Goal: Task Accomplishment & Management: Manage account settings

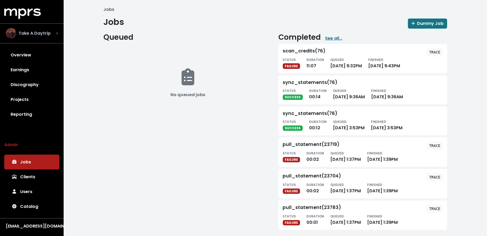
click at [37, 36] on span "Take A Daytrip" at bounding box center [35, 33] width 32 height 6
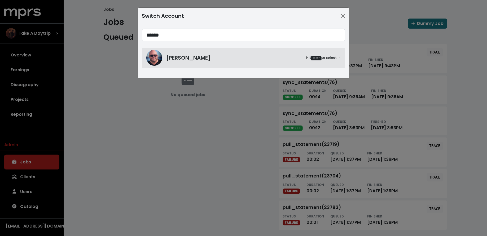
type input "******"
click at [179, 69] on div "****** [PERSON_NAME] Hit Enter to select →" at bounding box center [244, 51] width 212 height 54
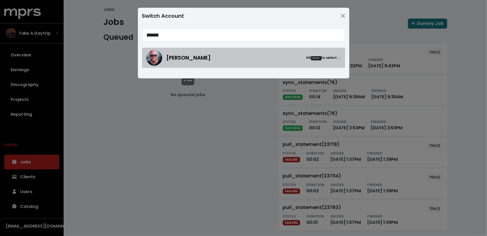
click at [173, 61] on span "[PERSON_NAME]" at bounding box center [189, 58] width 45 height 8
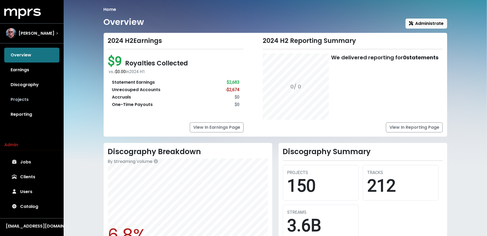
click at [42, 99] on link "Projects" at bounding box center [31, 99] width 55 height 15
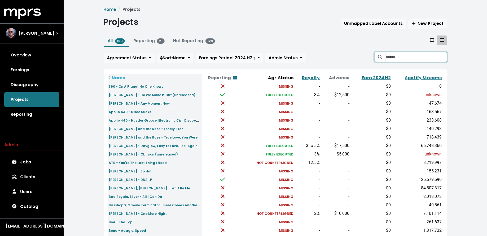
click at [397, 60] on input "Search projects" at bounding box center [417, 57] width 62 height 10
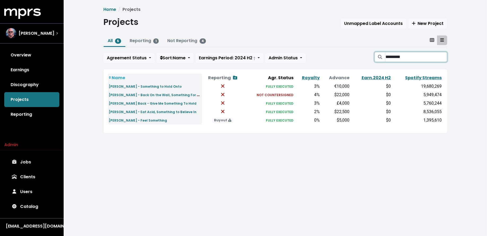
type input "*********"
click at [443, 58] on input "*********" at bounding box center [417, 57] width 62 height 10
click at [55, 27] on div "[PERSON_NAME]" at bounding box center [32, 33] width 60 height 19
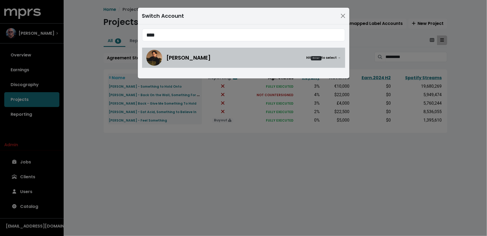
type input "****"
click at [151, 60] on img at bounding box center [154, 58] width 16 height 16
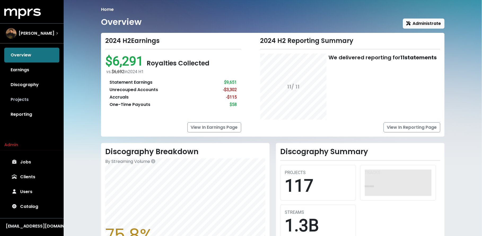
click at [34, 97] on link "Projects" at bounding box center [31, 99] width 55 height 15
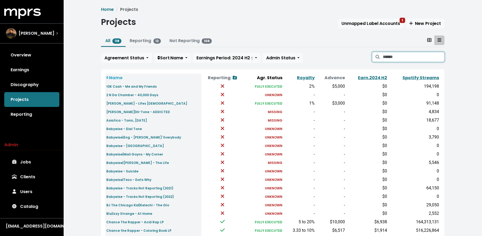
click at [387, 57] on input "Search projects" at bounding box center [414, 57] width 62 height 10
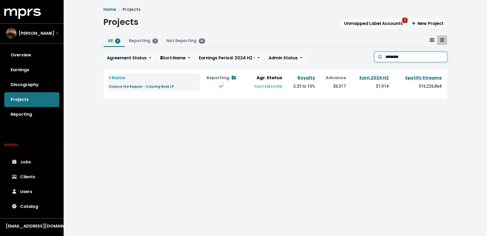
type input "********"
click at [149, 85] on small "Chance the Rapper - Coloring Book LP" at bounding box center [141, 86] width 65 height 5
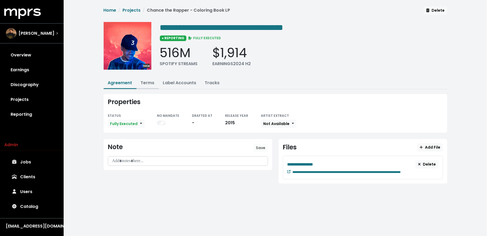
click at [150, 81] on link "Terms" at bounding box center [148, 83] width 14 height 6
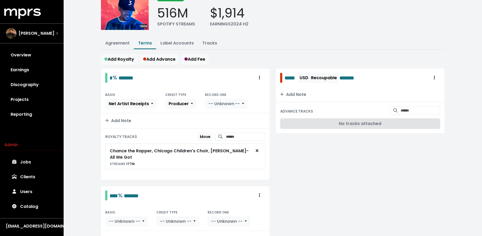
scroll to position [135, 0]
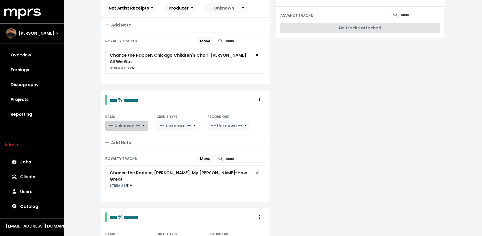
click at [125, 128] on span "-- Unknown --" at bounding box center [125, 126] width 32 height 6
click at [123, 153] on link "Net Receipts" at bounding box center [130, 154] width 49 height 8
click at [174, 126] on span "-- Unknown --" at bounding box center [172, 126] width 32 height 6
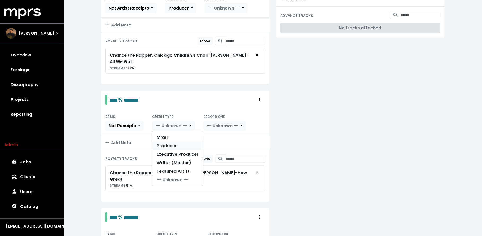
click at [170, 146] on link "Producer" at bounding box center [177, 146] width 50 height 8
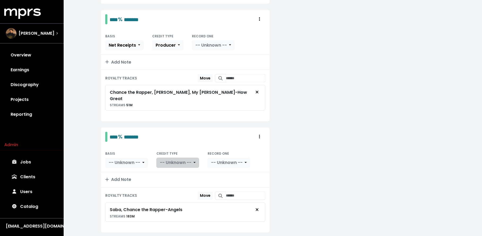
scroll to position [224, 0]
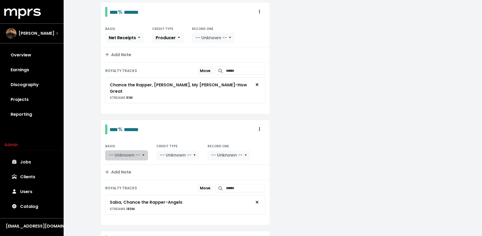
click at [134, 156] on span "-- Unknown --" at bounding box center [125, 155] width 32 height 6
click at [131, 183] on link "Net Receipts" at bounding box center [130, 184] width 49 height 8
click at [178, 155] on span "-- Unknown --" at bounding box center [172, 155] width 32 height 6
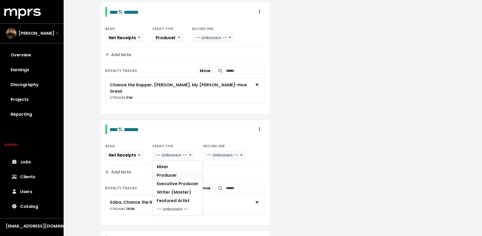
click at [168, 174] on link "Producer" at bounding box center [177, 176] width 50 height 8
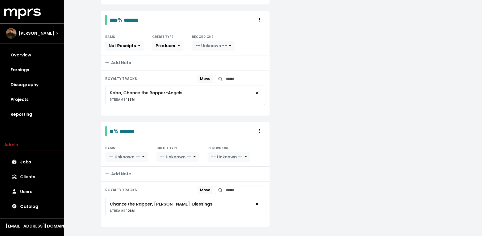
scroll to position [334, 0]
click at [129, 158] on span "-- Unknown --" at bounding box center [125, 157] width 32 height 6
click at [132, 187] on link "Net Receipts" at bounding box center [130, 185] width 49 height 8
click at [166, 159] on span "-- Unknown --" at bounding box center [172, 157] width 32 height 6
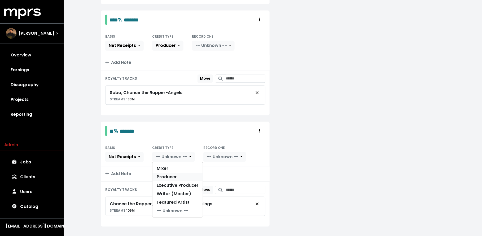
click at [168, 179] on link "Producer" at bounding box center [177, 177] width 50 height 8
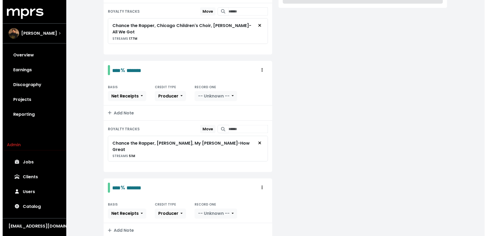
scroll to position [0, 0]
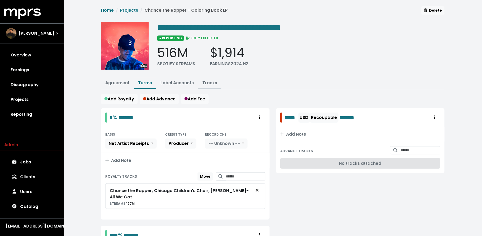
click at [202, 78] on button "Tracks" at bounding box center [209, 83] width 23 height 11
click at [205, 81] on link "Tracks" at bounding box center [209, 83] width 15 height 6
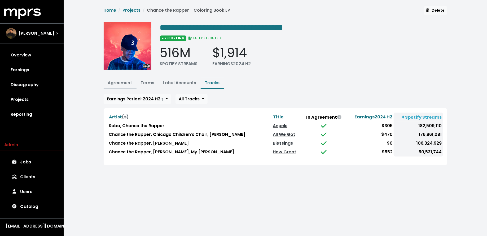
click at [119, 84] on link "Agreement" at bounding box center [120, 83] width 24 height 6
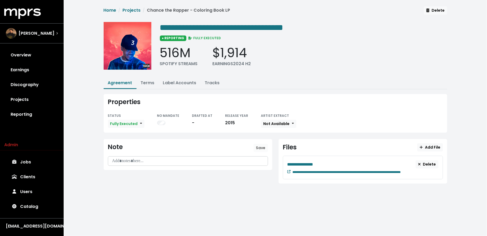
click at [287, 170] on div "**********" at bounding box center [363, 168] width 160 height 24
click at [288, 172] on icon at bounding box center [288, 171] width 3 height 3
click at [146, 83] on link "Terms" at bounding box center [148, 83] width 14 height 6
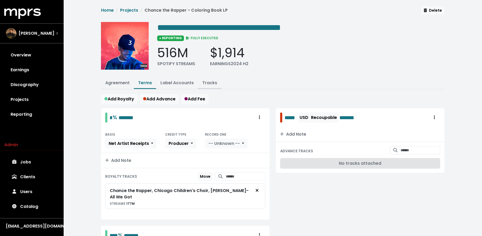
click at [205, 82] on link "Tracks" at bounding box center [209, 83] width 15 height 6
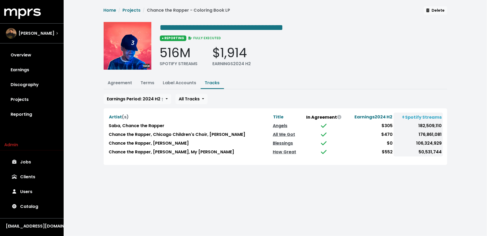
drag, startPoint x: 147, startPoint y: 82, endPoint x: 145, endPoint y: 91, distance: 9.7
click at [147, 82] on link "Terms" at bounding box center [148, 83] width 14 height 6
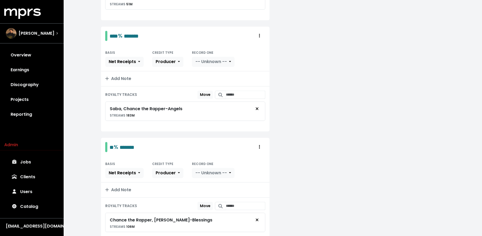
scroll to position [345, 0]
